Goal: Find specific page/section

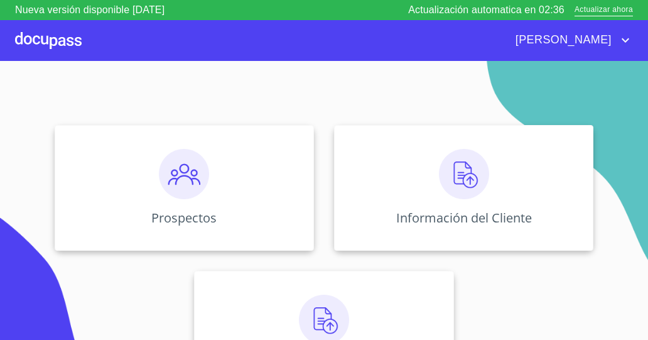
scroll to position [144, 0]
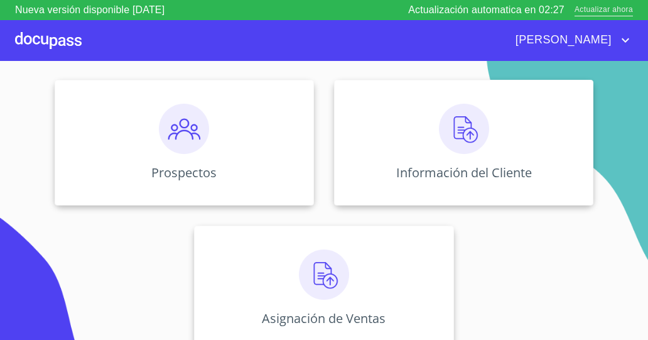
click at [580, 8] on span "Actualizar ahora" at bounding box center [604, 10] width 58 height 13
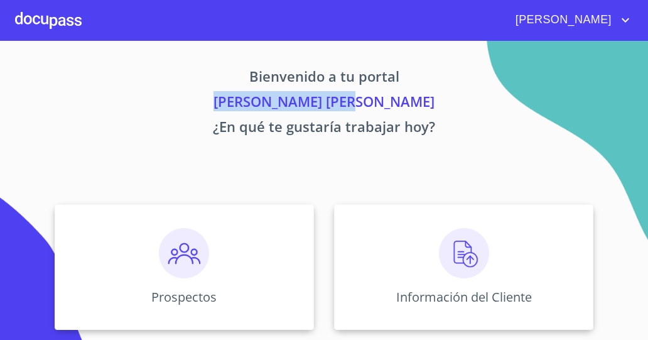
drag, startPoint x: 381, startPoint y: 99, endPoint x: 258, endPoint y: 102, distance: 123.2
click at [258, 102] on p "[PERSON_NAME] [PERSON_NAME]" at bounding box center [324, 103] width 618 height 25
copy p "[PERSON_NAME] [PERSON_NAME]"
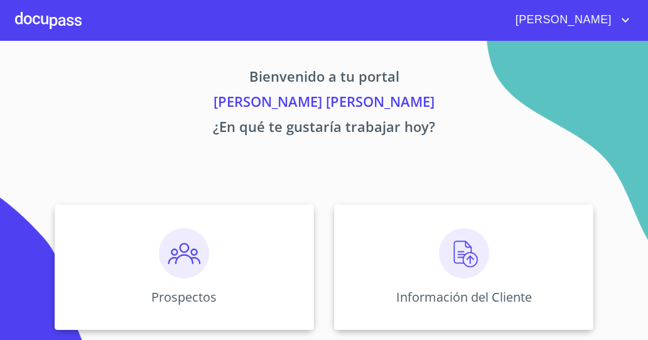
click at [579, 67] on p "Bienvenido a tu portal" at bounding box center [324, 78] width 618 height 25
click at [198, 334] on div "Prospectos Información del Cliente Asignación de Ventas" at bounding box center [324, 339] width 623 height 291
